Goal: Find specific page/section: Find specific page/section

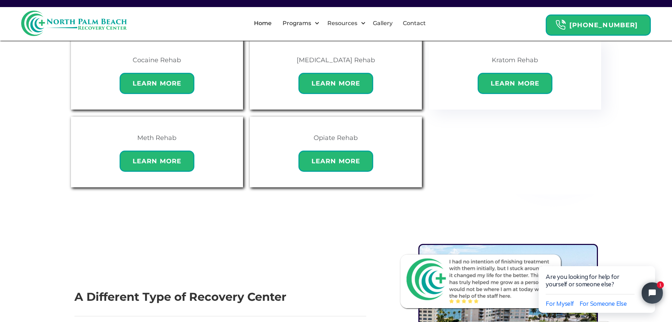
scroll to position [565, 0]
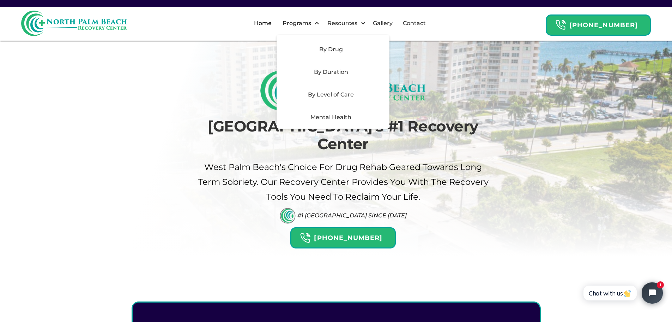
click at [343, 92] on div "By Level of Care" at bounding box center [331, 94] width 100 height 8
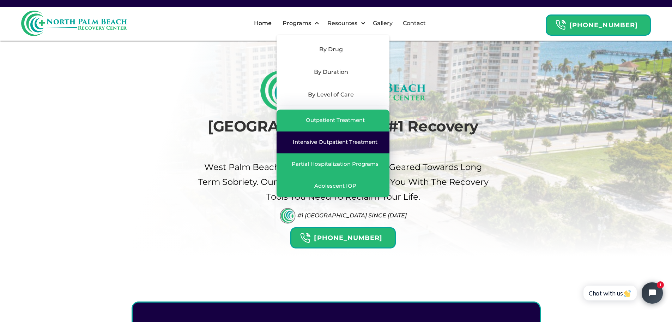
click at [341, 144] on div "Intensive Outpatient Treatment" at bounding box center [335, 141] width 85 height 7
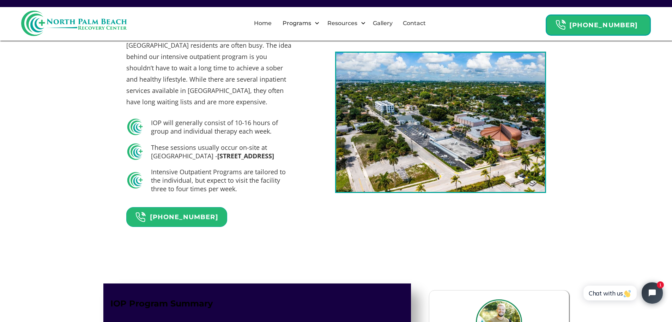
scroll to position [388, 0]
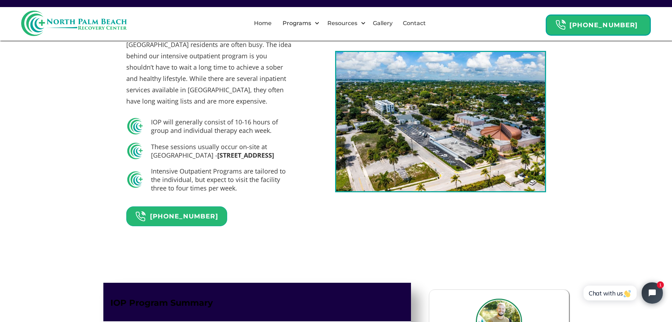
drag, startPoint x: 241, startPoint y: 155, endPoint x: 252, endPoint y: 166, distance: 15.0
click at [252, 159] on h5 "These sessions usually occur on-site at North Palm Beach Recovery Center - 2801…" at bounding box center [223, 150] width 144 height 17
copy strong "2801 N Flagler Dr, West Palm Beach, FL 33407"
